Goal: Navigation & Orientation: Find specific page/section

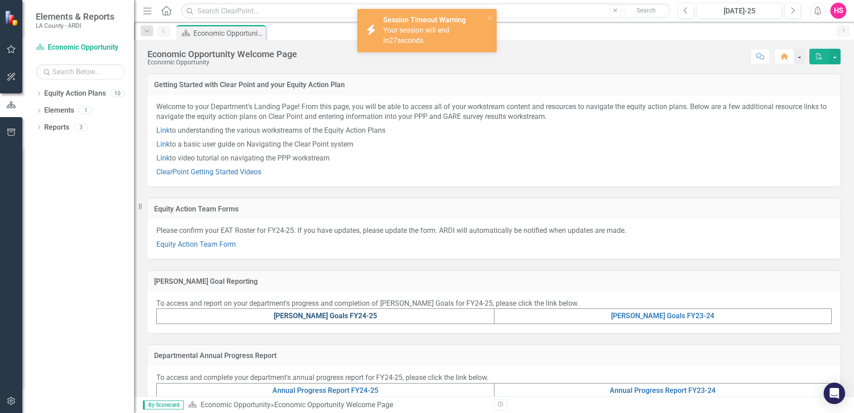
click at [333, 317] on link "[PERSON_NAME] Goals FY24-25" at bounding box center [325, 315] width 103 height 8
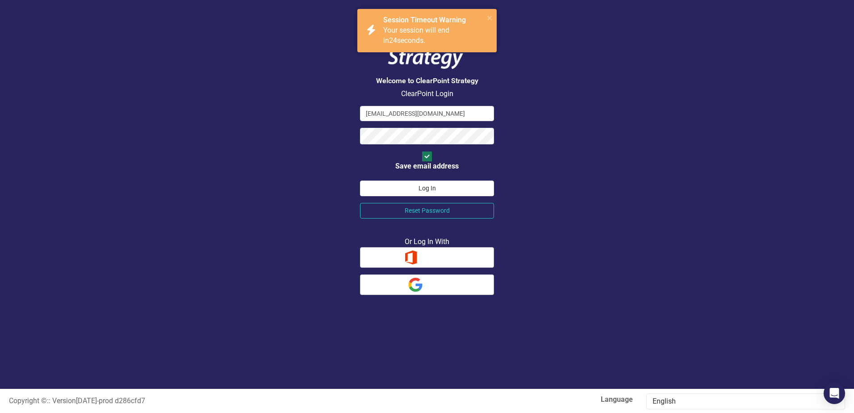
click at [406, 180] on button "Log In" at bounding box center [427, 188] width 134 height 16
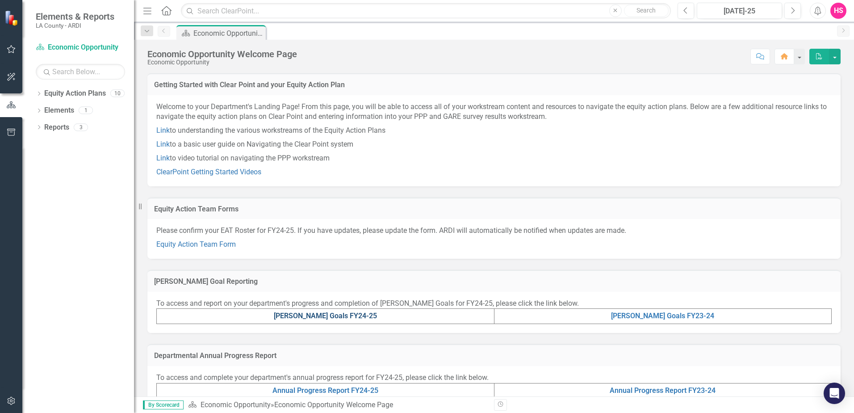
click at [325, 314] on link "[PERSON_NAME] Goals FY24-25" at bounding box center [325, 315] width 103 height 8
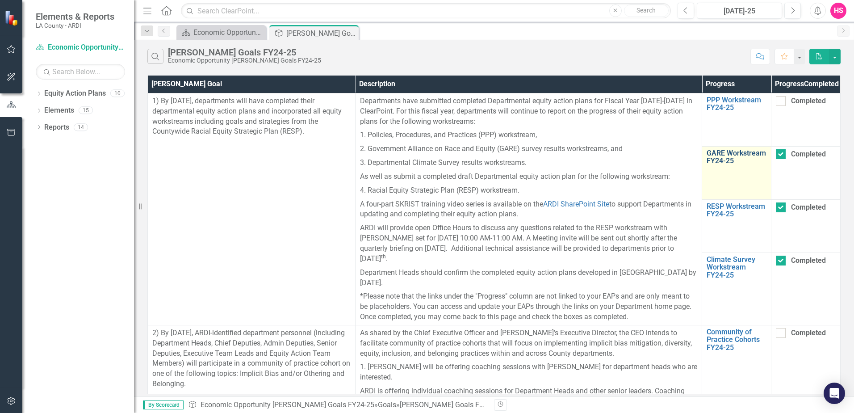
click at [722, 165] on link "GARE Workstream FY24-25" at bounding box center [736, 157] width 60 height 16
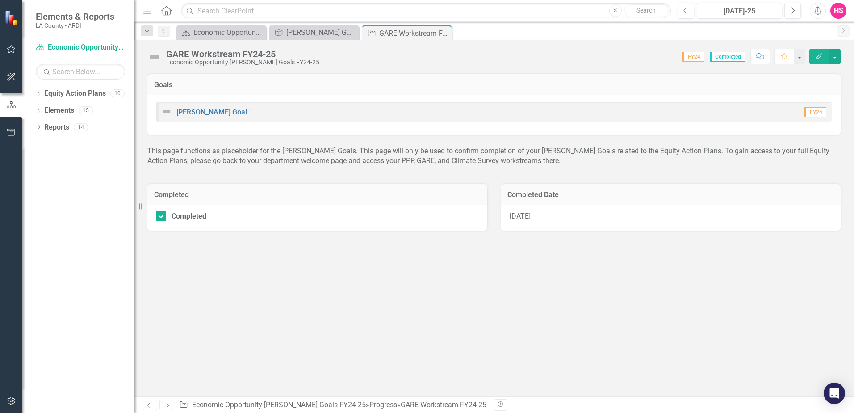
click at [342, 113] on div "MAPP Goal 1 FY24" at bounding box center [493, 112] width 675 height 20
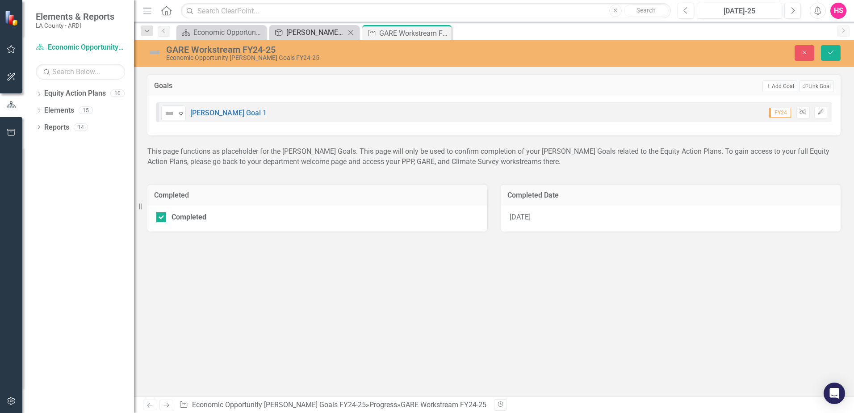
click at [326, 33] on div "[PERSON_NAME] Goals FY24-25" at bounding box center [315, 32] width 59 height 11
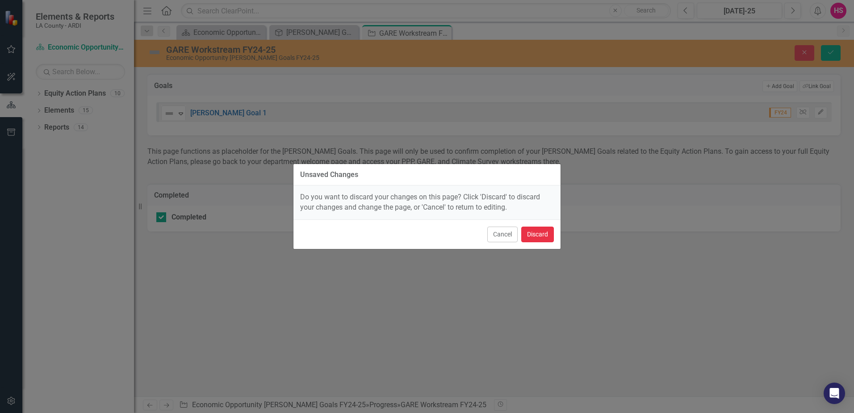
click at [531, 237] on button "Discard" at bounding box center [537, 234] width 33 height 16
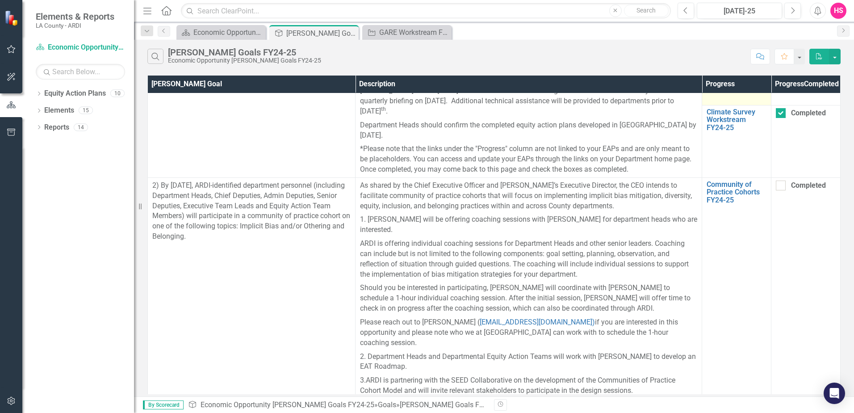
scroll to position [179, 0]
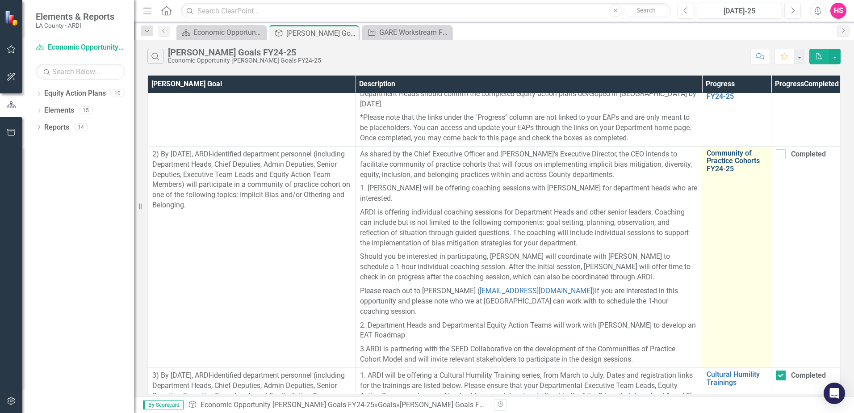
click at [729, 167] on link "Community of Practice Cohorts FY24-25" at bounding box center [736, 161] width 60 height 24
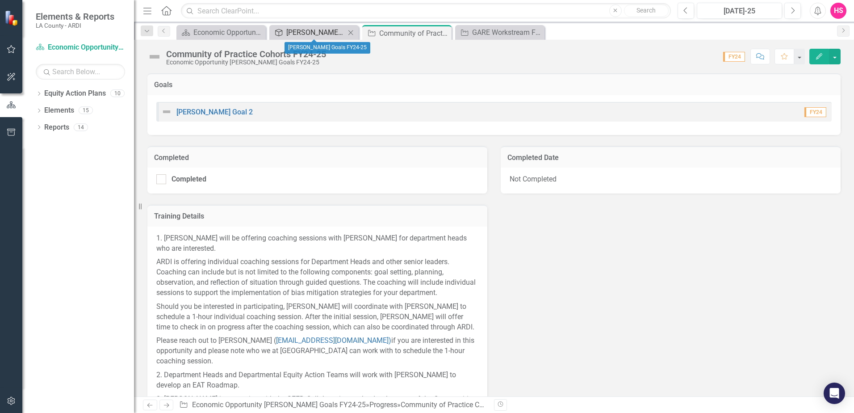
click at [295, 35] on div "[PERSON_NAME] Goals FY24-25" at bounding box center [315, 32] width 59 height 11
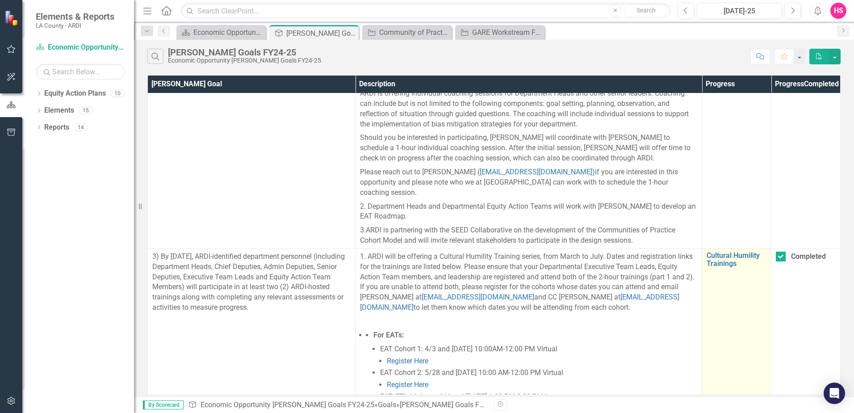
scroll to position [313, 0]
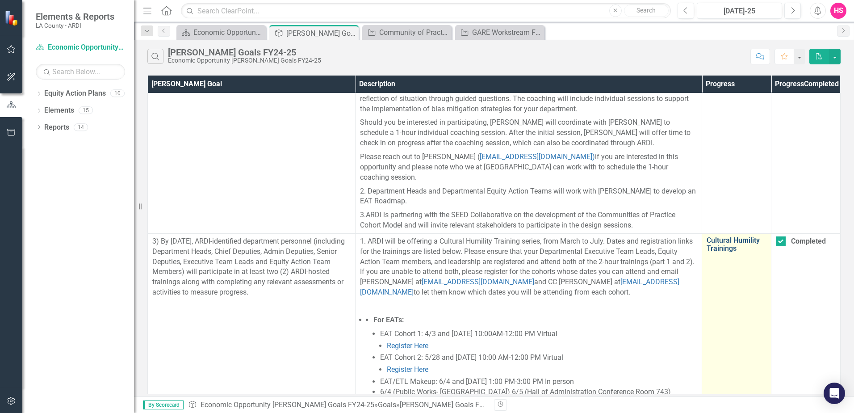
click at [721, 240] on link "Cultural Humility Trainings" at bounding box center [736, 244] width 60 height 16
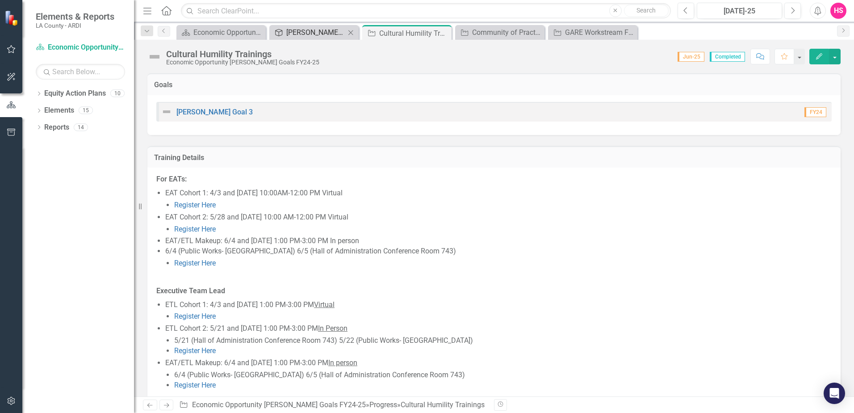
click at [315, 32] on div "[PERSON_NAME] Goals FY24-25" at bounding box center [315, 32] width 59 height 11
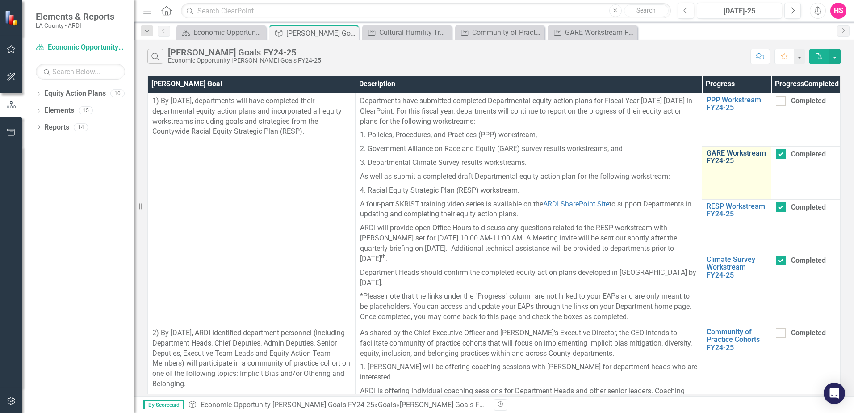
click at [720, 165] on link "GARE Workstream FY24-25" at bounding box center [736, 157] width 60 height 16
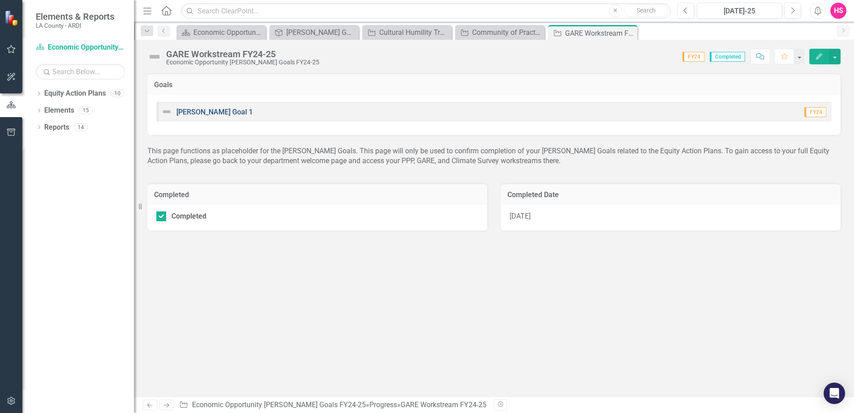
click at [207, 113] on link "MAPP Goal 1" at bounding box center [214, 112] width 76 height 8
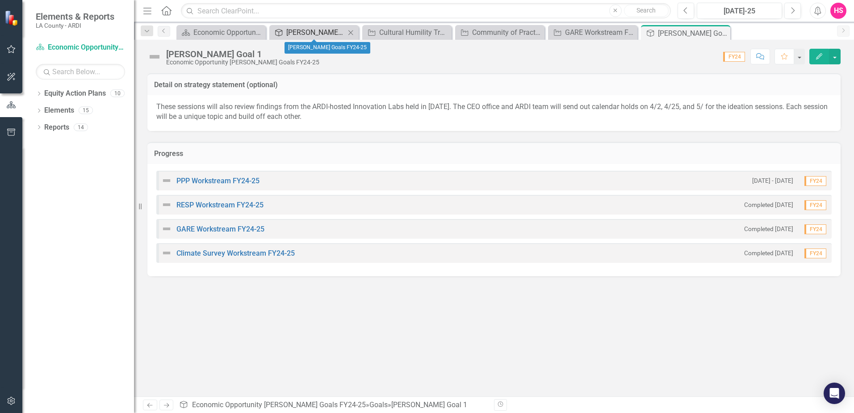
click at [296, 34] on div "[PERSON_NAME] Goals FY24-25" at bounding box center [315, 32] width 59 height 11
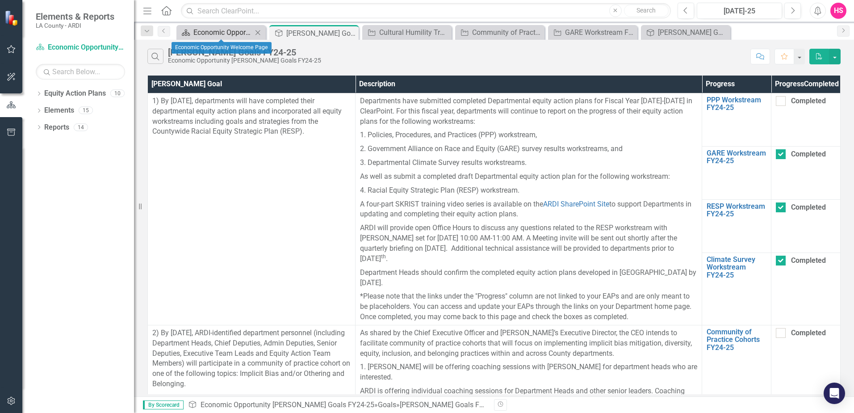
click at [200, 32] on div "Economic Opportunity Welcome Page" at bounding box center [222, 32] width 59 height 11
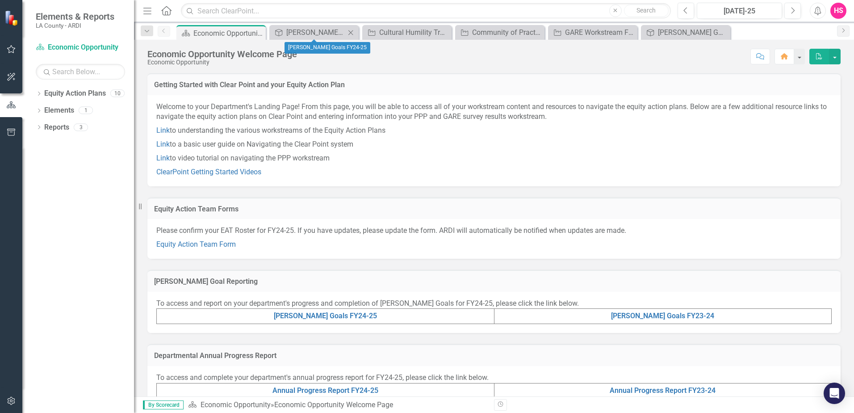
click at [328, 26] on div "Strategy Statement MAPP Goals FY24-25 Close" at bounding box center [313, 32] width 89 height 15
click at [295, 32] on div "[PERSON_NAME] Goals FY24-25" at bounding box center [315, 32] width 59 height 11
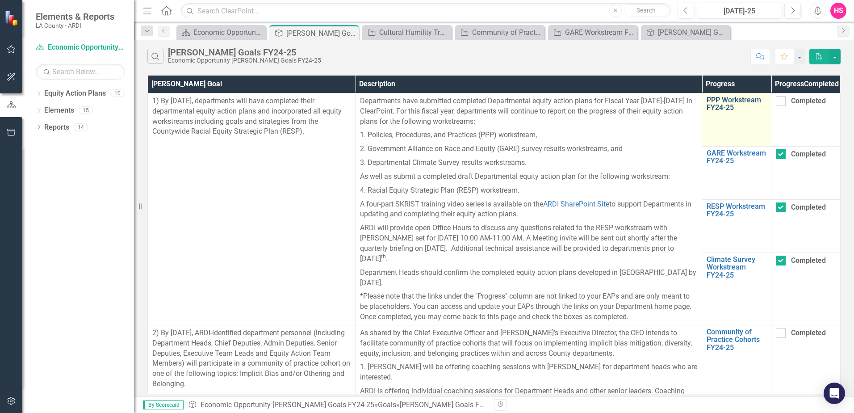
click at [722, 112] on link "PPP Workstream FY24-25" at bounding box center [736, 104] width 60 height 16
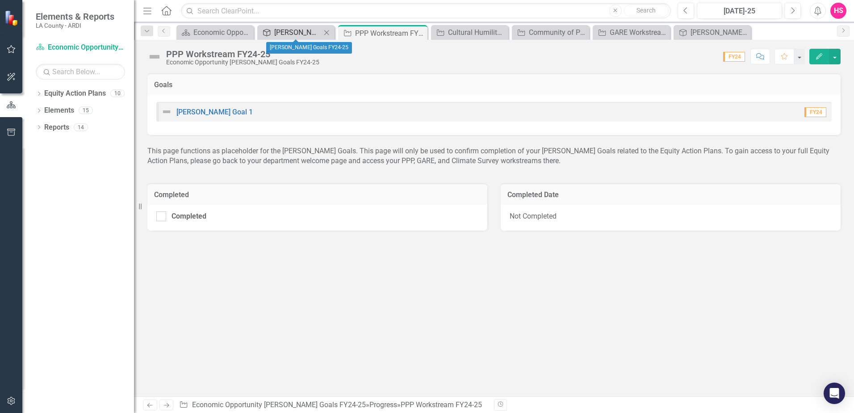
click at [292, 33] on div "[PERSON_NAME] Goals FY24-25" at bounding box center [297, 32] width 47 height 11
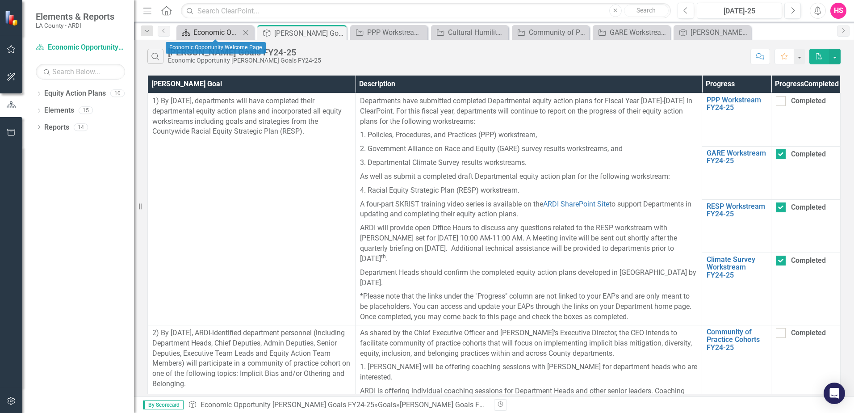
click at [211, 30] on div "Economic Opportunity Welcome Page" at bounding box center [216, 32] width 47 height 11
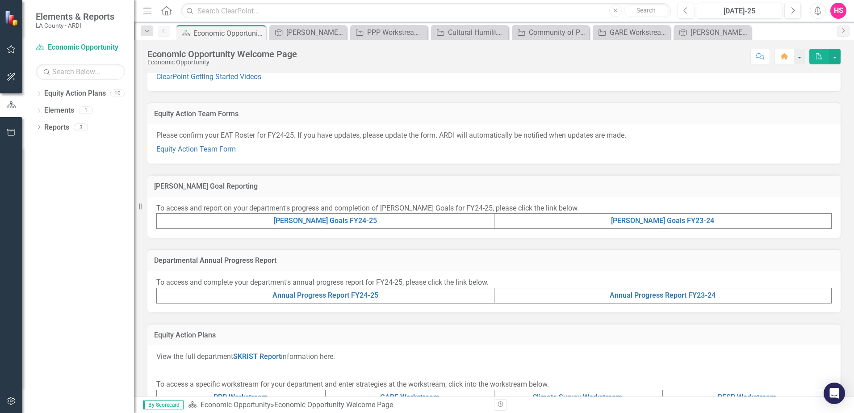
scroll to position [179, 0]
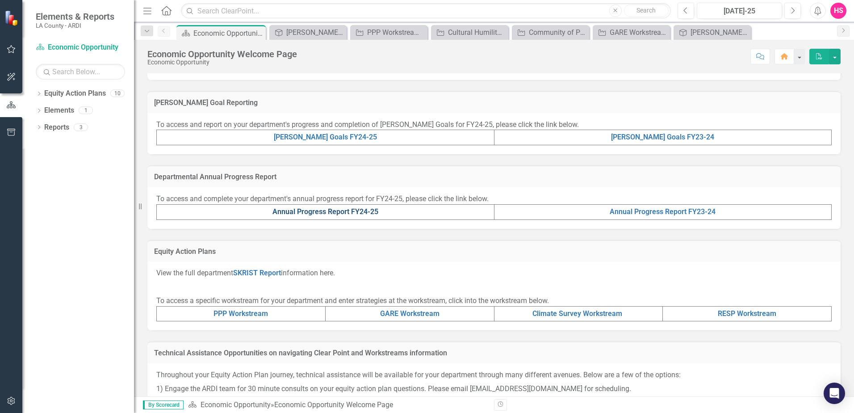
click at [344, 213] on link "Annual Progress Report FY24-25" at bounding box center [325, 211] width 106 height 8
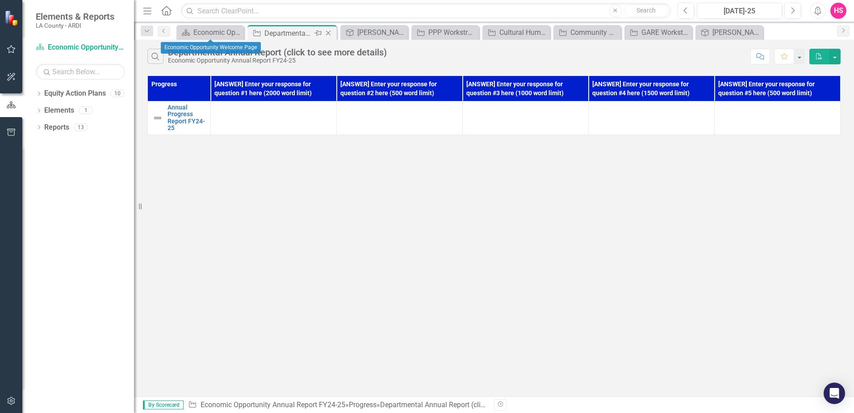
click at [281, 37] on div "Departmental Annual Report (click to see more details)" at bounding box center [288, 33] width 48 height 11
click at [325, 32] on icon "Close" at bounding box center [328, 32] width 9 height 7
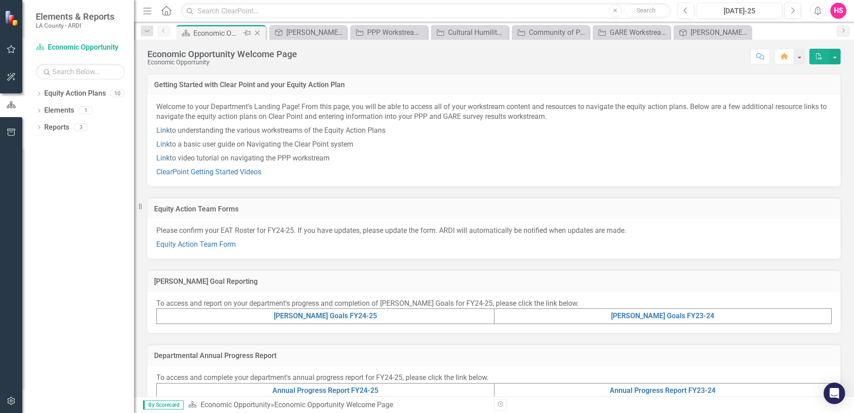
click at [224, 29] on div "Economic Opportunity Welcome Page" at bounding box center [217, 33] width 48 height 11
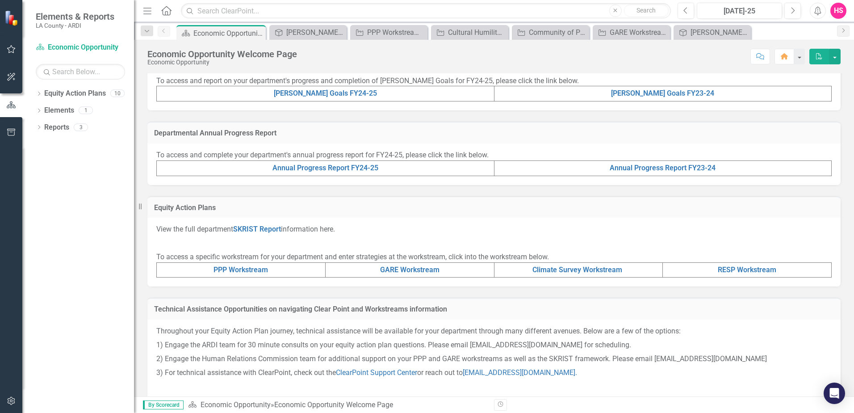
scroll to position [223, 0]
click at [567, 271] on link "Climate Survey Workstream" at bounding box center [577, 268] width 90 height 8
